Goal: Check status: Check status

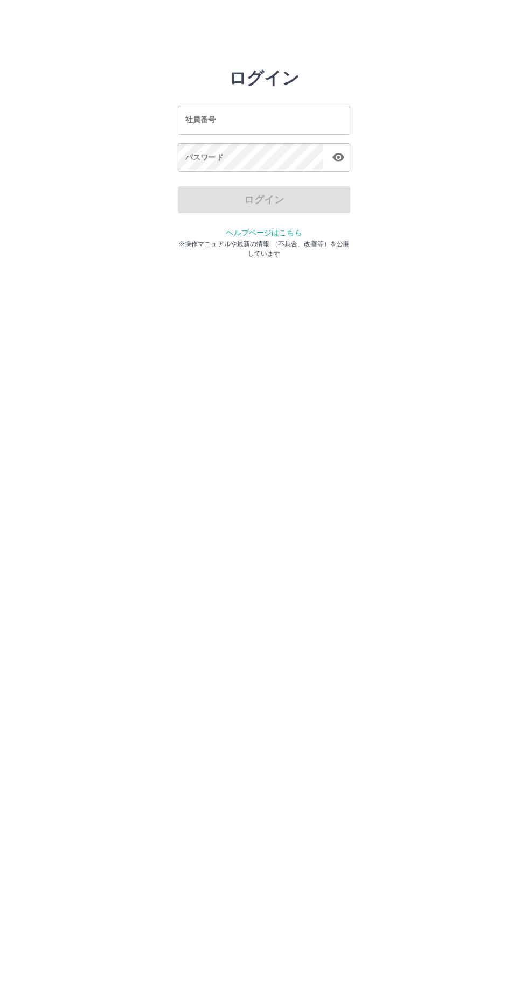
click at [292, 119] on input "社員番号" at bounding box center [264, 120] width 172 height 29
type input "*******"
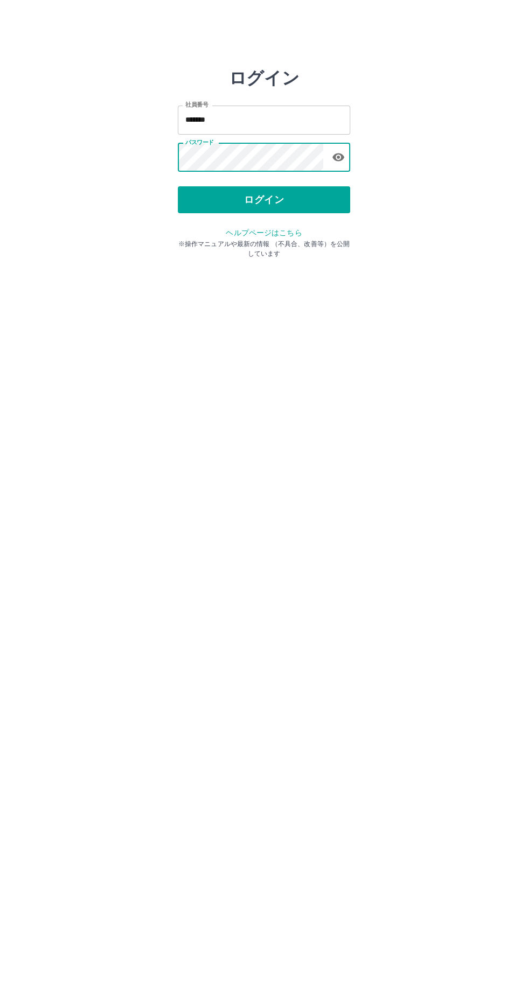
click at [282, 212] on button "ログイン" at bounding box center [264, 199] width 172 height 27
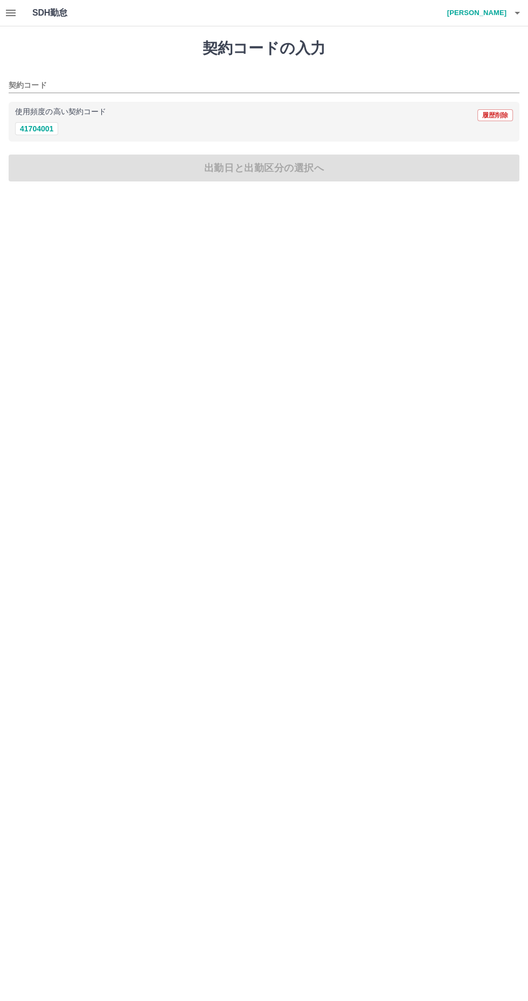
click at [11, 13] on icon "button" at bounding box center [11, 13] width 10 height 6
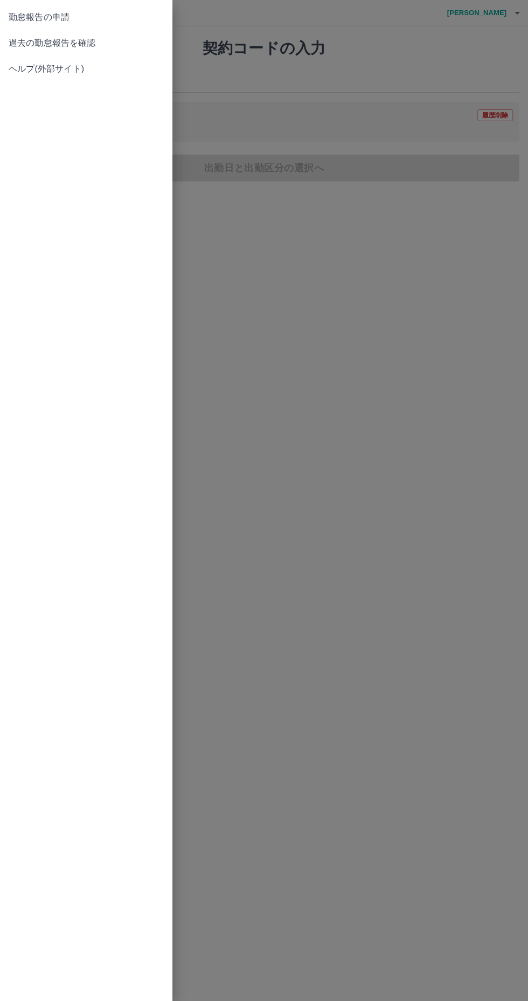
click at [93, 18] on span "勤怠報告の申請" at bounding box center [86, 17] width 155 height 13
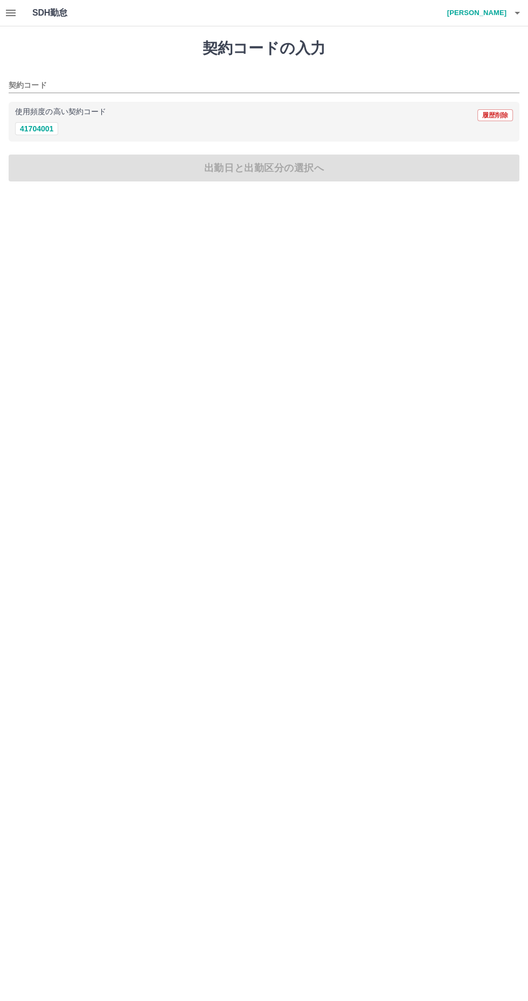
click at [15, 12] on icon "button" at bounding box center [11, 13] width 10 height 6
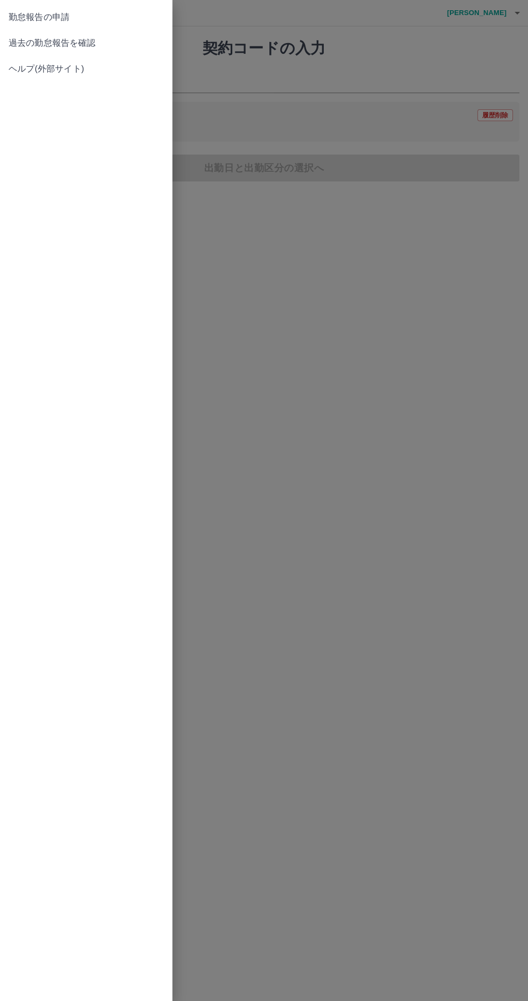
click at [89, 41] on span "過去の勤怠報告を確認" at bounding box center [86, 43] width 155 height 13
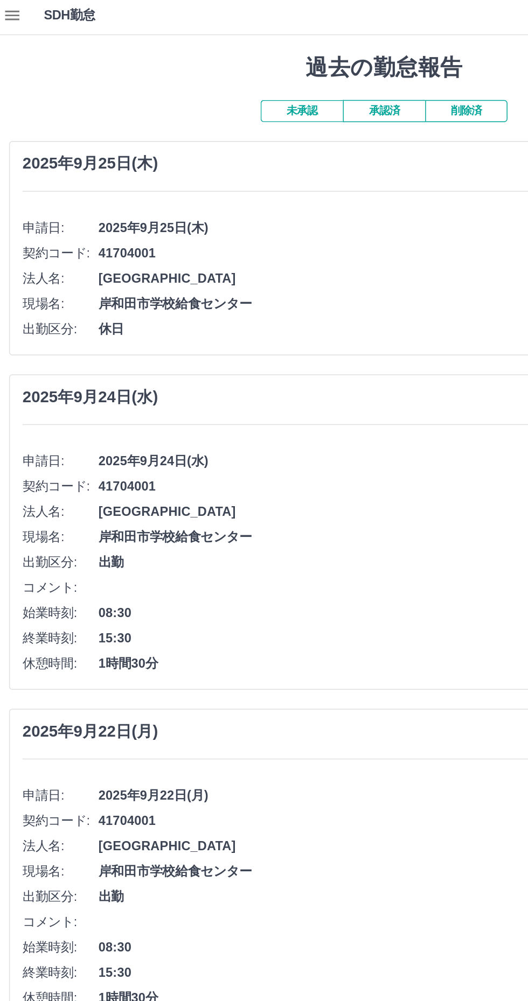
click at [268, 81] on button "承認済" at bounding box center [264, 78] width 56 height 15
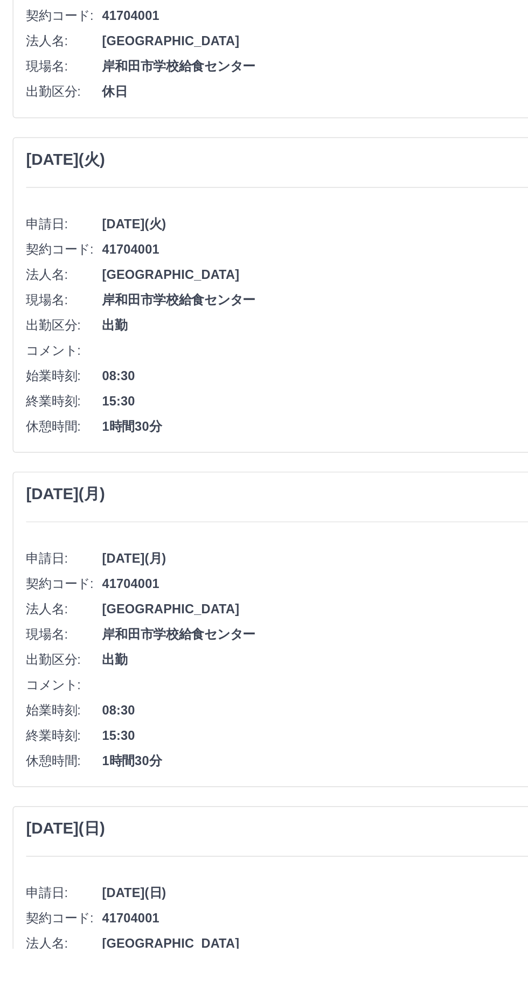
scroll to position [2901, 0]
click at [231, 710] on hr at bounding box center [264, 710] width 492 height 1
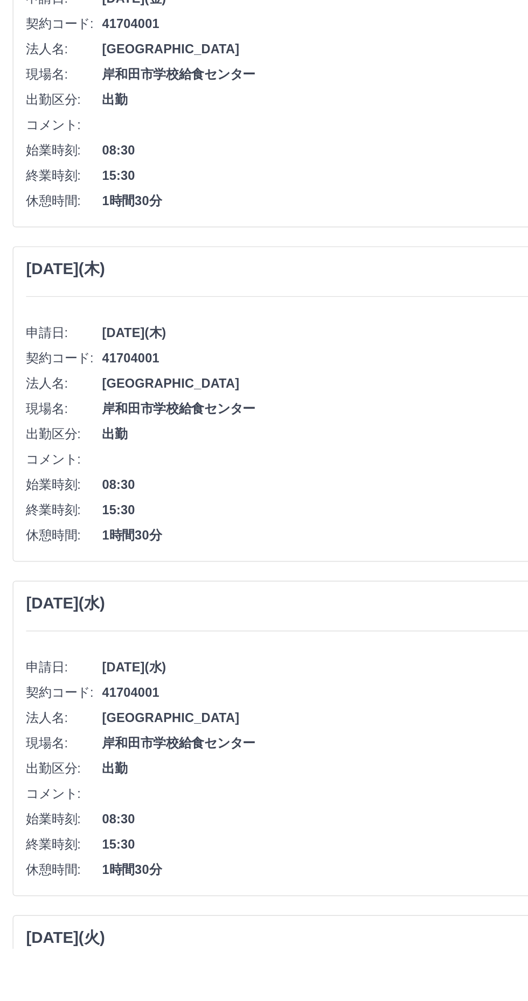
scroll to position [3948, 0]
